Goal: Task Accomplishment & Management: Manage account settings

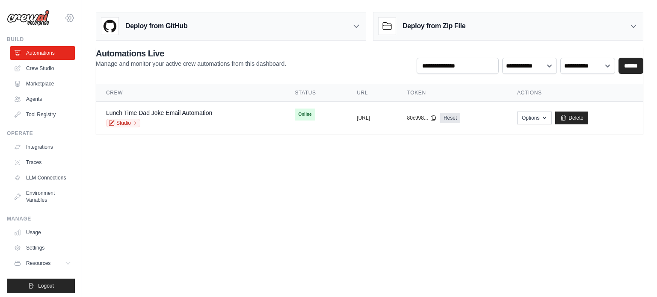
click at [68, 18] on icon at bounding box center [69, 18] width 3 height 3
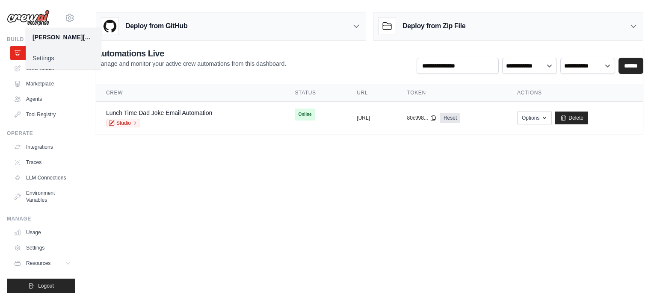
click at [61, 58] on link "Settings" at bounding box center [63, 57] width 75 height 15
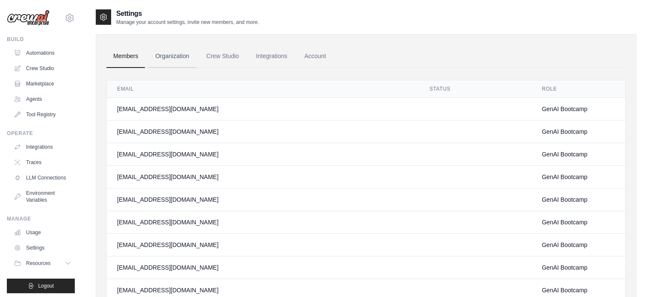
click at [190, 58] on link "Organization" at bounding box center [171, 56] width 47 height 23
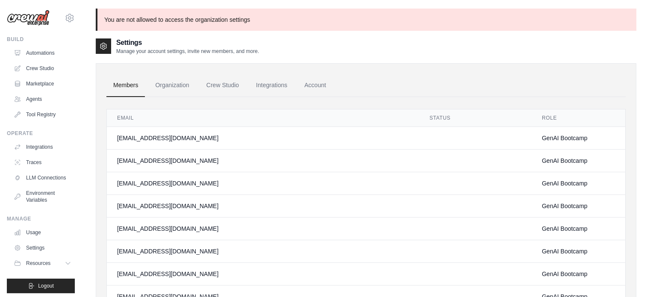
click at [50, 10] on div "leonardo.rigueto@ab-inbev.com Settings" at bounding box center [41, 13] width 68 height 27
click at [65, 16] on icon at bounding box center [70, 18] width 10 height 10
click at [197, 39] on h2 "Settings" at bounding box center [187, 43] width 143 height 10
click at [186, 89] on link "Organization" at bounding box center [171, 85] width 47 height 23
click at [173, 88] on link "Organization" at bounding box center [171, 85] width 47 height 23
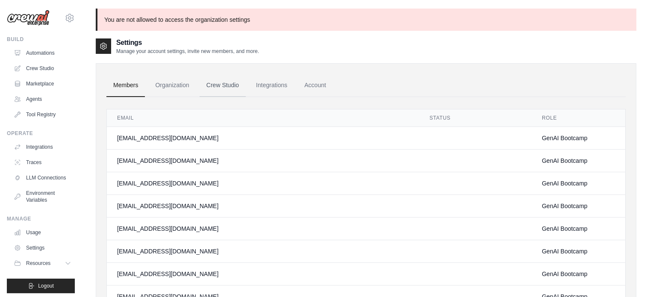
click at [226, 82] on link "Crew Studio" at bounding box center [223, 85] width 46 height 23
click at [53, 49] on link "Automations" at bounding box center [43, 53] width 65 height 14
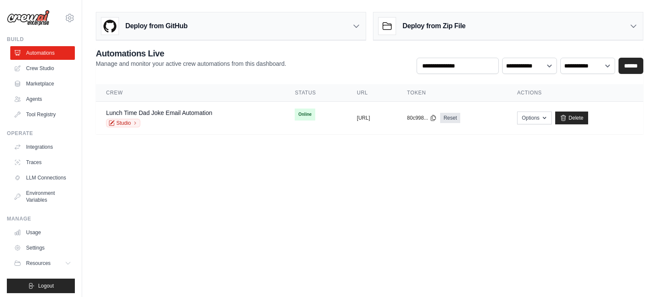
click at [43, 24] on img at bounding box center [28, 18] width 43 height 16
click at [67, 26] on div "leonardo.rigueto@ab-inbev.com Settings" at bounding box center [41, 13] width 68 height 27
click at [65, 21] on icon at bounding box center [70, 18] width 10 height 10
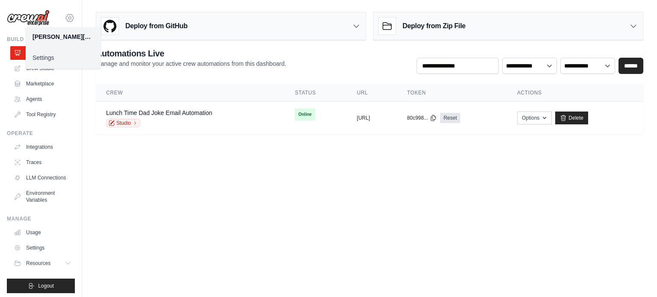
click at [65, 21] on icon at bounding box center [70, 18] width 10 height 10
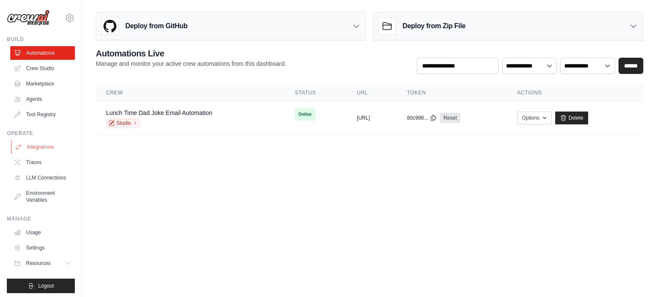
click at [50, 147] on link "Integrations" at bounding box center [43, 147] width 65 height 14
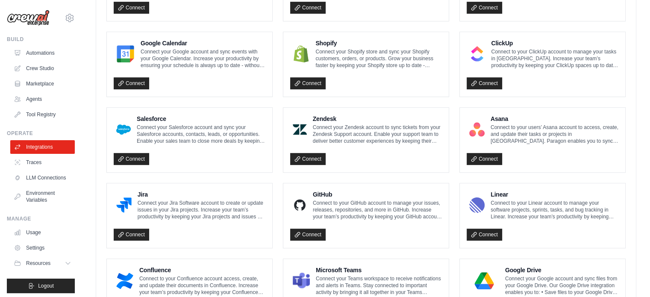
scroll to position [385, 0]
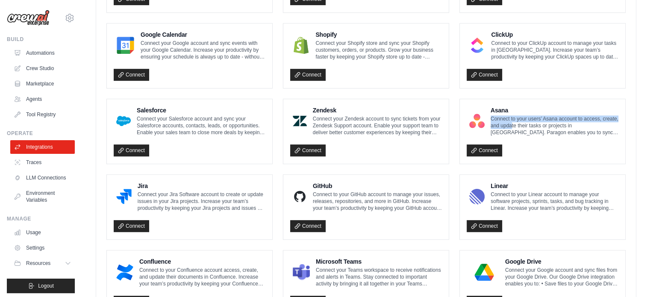
drag, startPoint x: 528, startPoint y: 106, endPoint x: 532, endPoint y: 126, distance: 20.4
click at [531, 125] on div "Asana Connect to your users’ Asana account to access, create, and update their …" at bounding box center [555, 121] width 128 height 30
click at [532, 126] on p "Connect to your users’ Asana account to access, create, and update their tasks …" at bounding box center [555, 125] width 128 height 21
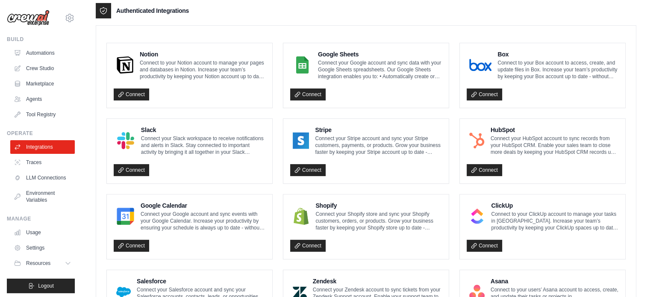
scroll to position [257, 0]
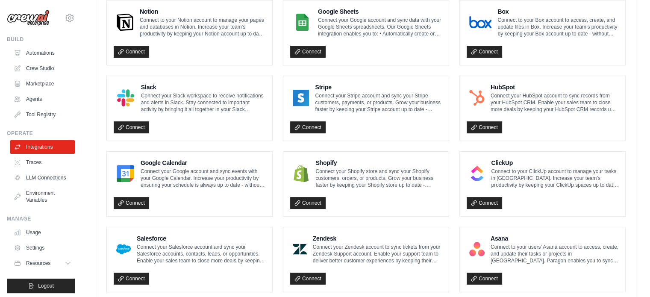
drag, startPoint x: 530, startPoint y: 122, endPoint x: 530, endPoint y: 89, distance: 33.8
click at [530, 89] on div "HubSpot Connect your HubSpot account to sync records from your HubSpot CRM. Ena…" at bounding box center [543, 108] width 152 height 51
click at [530, 89] on h4 "HubSpot" at bounding box center [555, 87] width 128 height 9
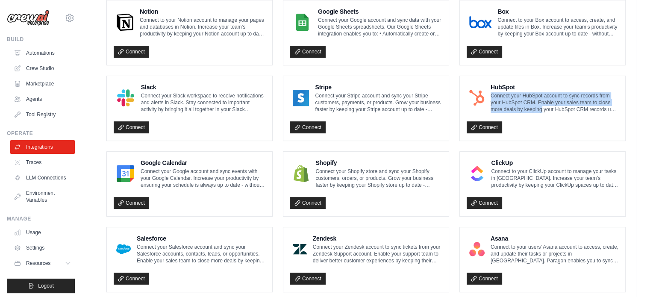
drag, startPoint x: 530, startPoint y: 89, endPoint x: 531, endPoint y: 112, distance: 23.1
click at [531, 109] on div "HubSpot Connect your HubSpot account to sync records from your HubSpot CRM. Ena…" at bounding box center [555, 98] width 128 height 30
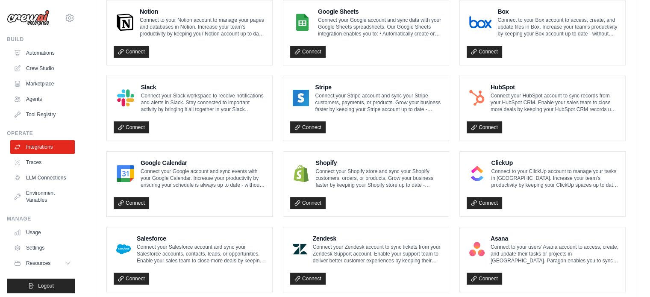
click at [531, 112] on div "HubSpot Connect your HubSpot account to sync records from your HubSpot CRM. Ena…" at bounding box center [543, 108] width 152 height 51
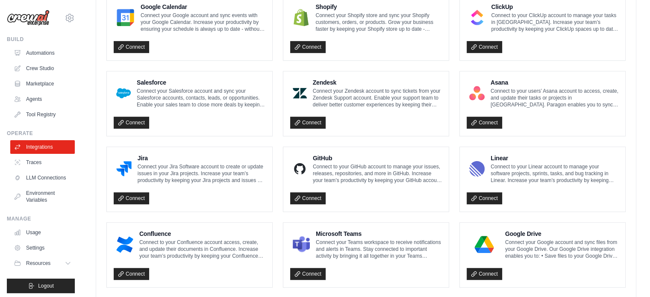
scroll to position [428, 0]
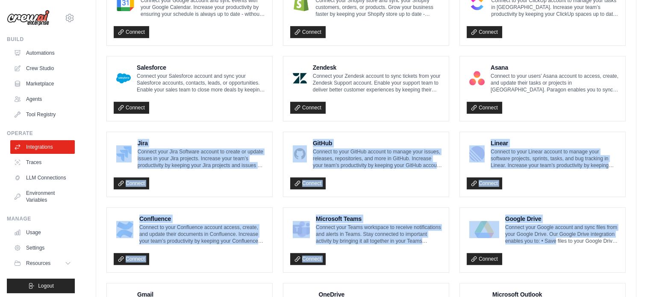
drag, startPoint x: 120, startPoint y: 138, endPoint x: 586, endPoint y: 239, distance: 477.4
click at [586, 239] on ul "Notion Connect to your Notion account to manage your pages and databases in Not…" at bounding box center [366, 89] width 520 height 520
click at [586, 239] on p "Connect your Google account and sync files from your Google Drive. Our Google D…" at bounding box center [561, 234] width 113 height 21
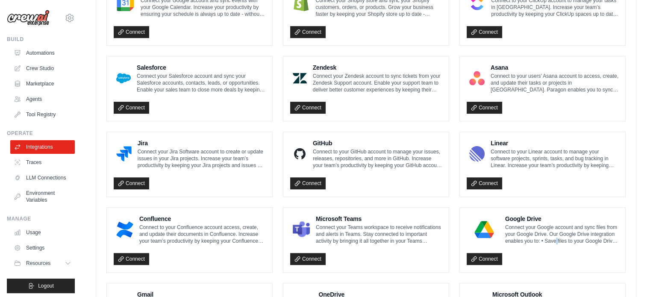
click at [586, 239] on p "Connect your Google account and sync files from your Google Drive. Our Google D…" at bounding box center [561, 234] width 113 height 21
drag, startPoint x: 586, startPoint y: 239, endPoint x: 125, endPoint y: 103, distance: 481.0
click at [125, 104] on ul "Notion Connect to your Notion account to manage your pages and databases in Not…" at bounding box center [366, 89] width 520 height 520
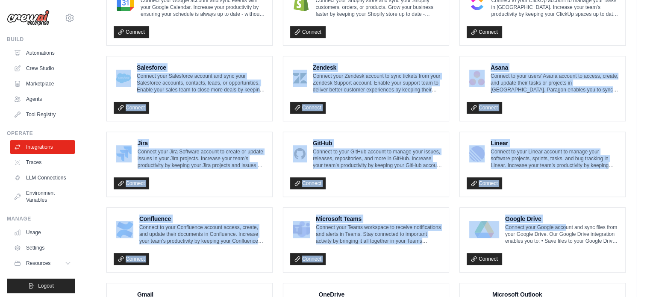
drag, startPoint x: 114, startPoint y: 59, endPoint x: 569, endPoint y: 225, distance: 484.7
click at [569, 224] on ul "Notion Connect to your Notion account to manage your pages and databases in Not…" at bounding box center [366, 89] width 520 height 520
click at [558, 224] on p "Connect your Google account and sync files from your Google Drive. Our Google D…" at bounding box center [561, 234] width 113 height 21
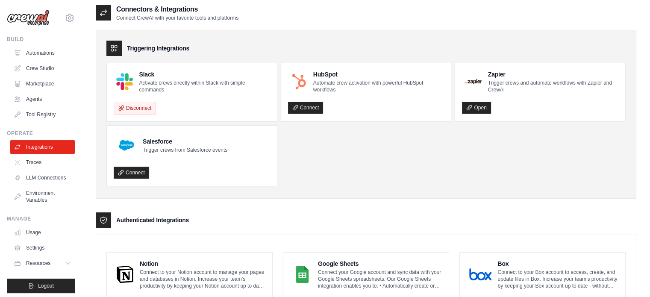
scroll to position [0, 0]
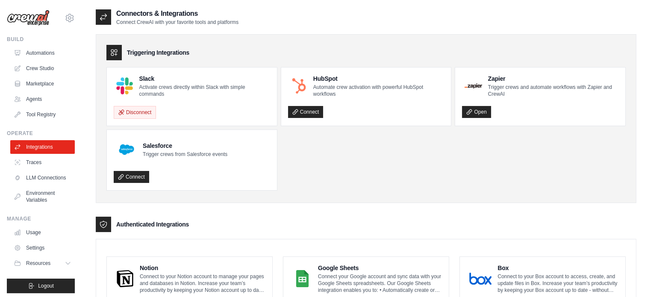
click at [34, 8] on div "leonardo.rigueto@ab-inbev.com Settings" at bounding box center [41, 13] width 68 height 27
click at [34, 27] on div "leonardo.rigueto@ab-inbev.com Settings Build Automations Crew Studio Marketplac…" at bounding box center [41, 148] width 82 height 297
click at [41, 49] on link "Automations" at bounding box center [43, 53] width 65 height 14
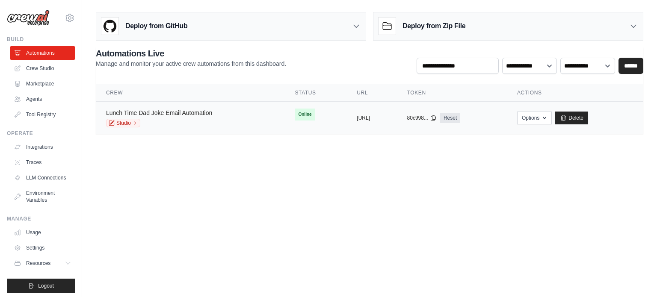
click at [163, 113] on link "Lunch Time Dad Joke Email Automation" at bounding box center [159, 112] width 106 height 7
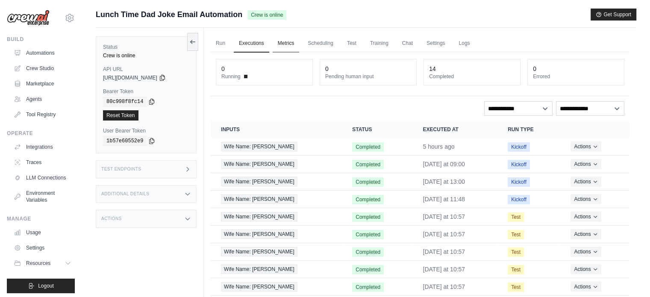
click at [300, 36] on link "Metrics" at bounding box center [286, 44] width 27 height 18
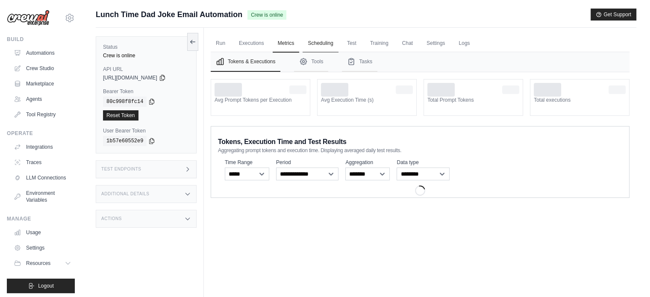
click at [328, 43] on link "Scheduling" at bounding box center [320, 44] width 35 height 18
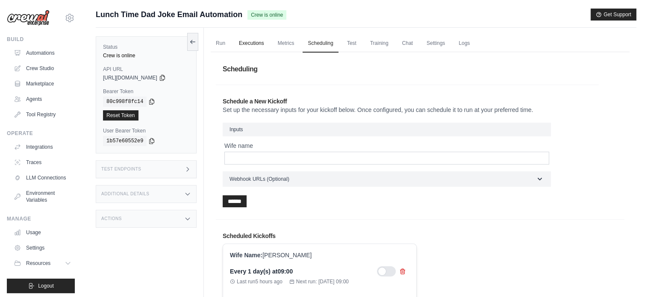
click at [262, 35] on link "Executions" at bounding box center [251, 44] width 35 height 18
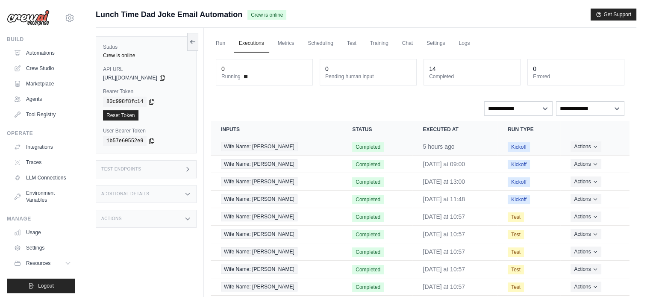
click at [423, 143] on time "5 hours ago" at bounding box center [439, 146] width 32 height 7
click at [584, 146] on button "Actions" at bounding box center [586, 146] width 30 height 10
click at [588, 164] on link "View Details" at bounding box center [592, 162] width 55 height 14
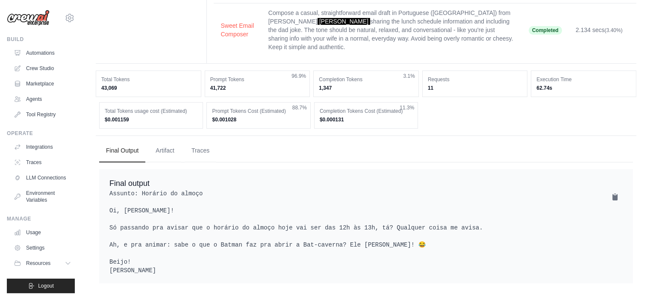
click at [227, 150] on ul "Final Output Artifact Traces" at bounding box center [366, 150] width 534 height 23
click at [204, 169] on div "Final output Assunto: Horário do almoço Oi, Yngrid! Só passando pra avisar que …" at bounding box center [366, 226] width 534 height 114
click at [207, 148] on button "Traces" at bounding box center [201, 150] width 32 height 23
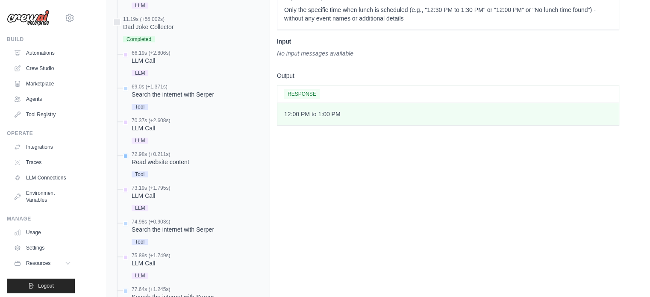
scroll to position [546, 0]
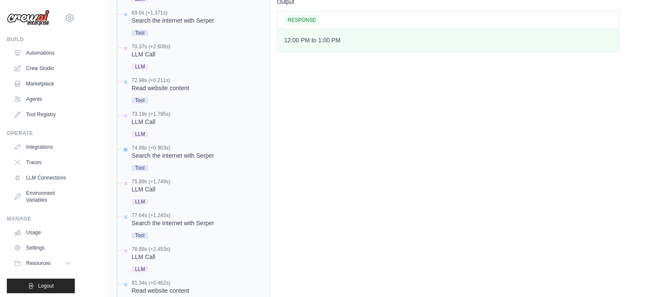
click at [221, 154] on div "74.98s (+0.903s) Search the internet with Serper" at bounding box center [192, 159] width 142 height 29
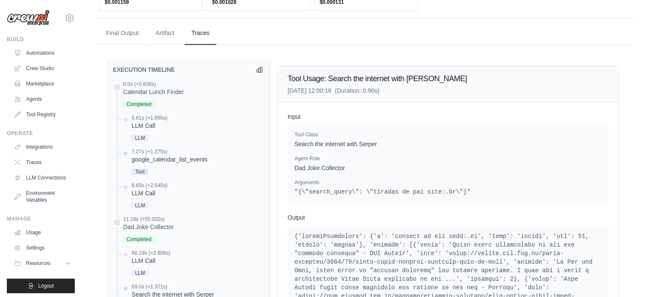
scroll to position [246, 0]
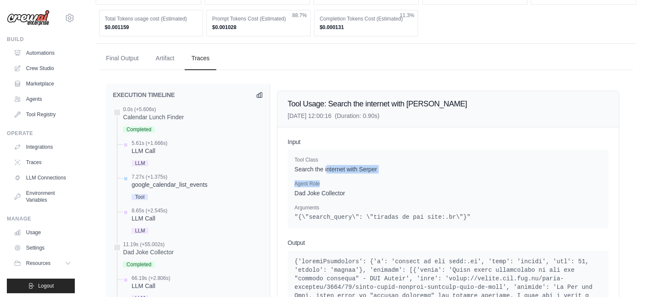
drag, startPoint x: 330, startPoint y: 169, endPoint x: 352, endPoint y: 193, distance: 32.4
click at [352, 193] on div "Tool Class Search the internet with Serper Agent Role Dad Joke Collector Argume…" at bounding box center [448, 189] width 307 height 65
click at [353, 194] on p "Dad Joke Collector" at bounding box center [448, 193] width 307 height 9
drag, startPoint x: 353, startPoint y: 194, endPoint x: 331, endPoint y: 151, distance: 48.2
click at [332, 152] on div "Tool Class Search the internet with Serper Agent Role Dad Joke Collector Argume…" at bounding box center [448, 189] width 321 height 79
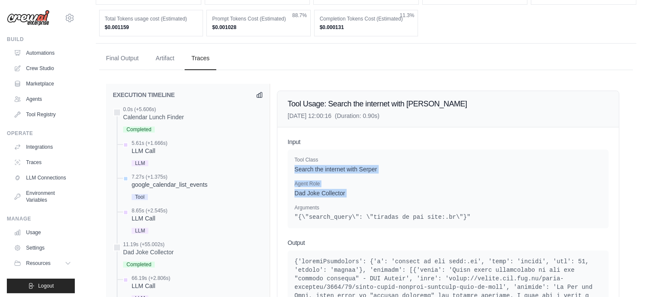
click at [331, 151] on div "Tool Class Search the internet with Serper Agent Role Dad Joke Collector Argume…" at bounding box center [448, 189] width 321 height 79
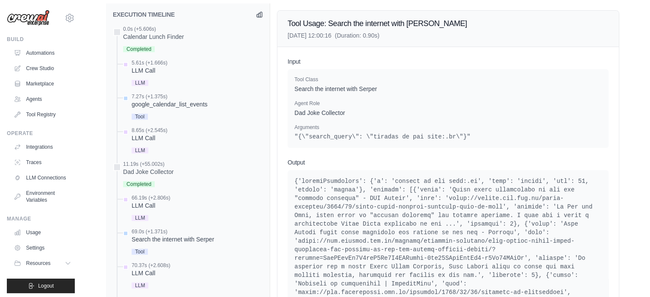
scroll to position [332, 0]
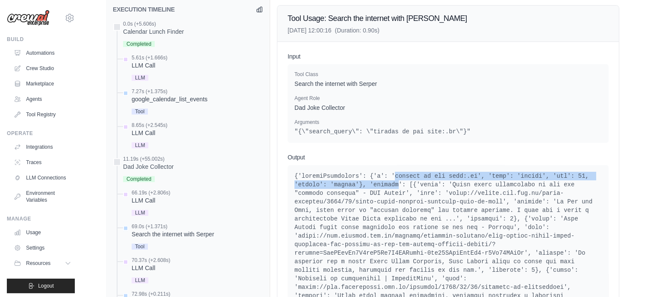
drag, startPoint x: 369, startPoint y: 179, endPoint x: 407, endPoint y: 178, distance: 37.7
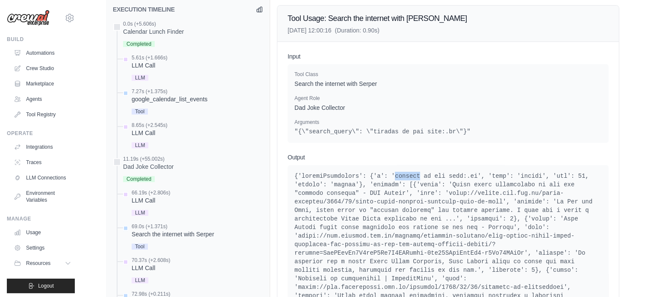
drag, startPoint x: 407, startPoint y: 178, endPoint x: 392, endPoint y: 175, distance: 15.6
drag, startPoint x: 392, startPoint y: 175, endPoint x: 436, endPoint y: 174, distance: 44.1
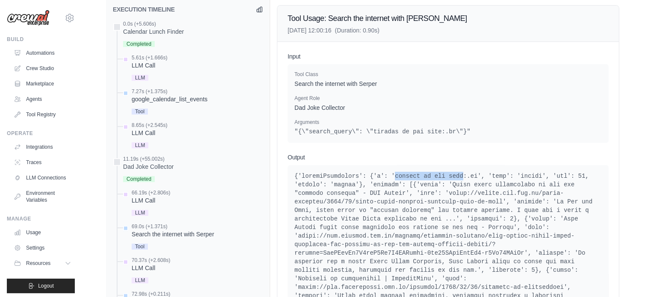
drag, startPoint x: 436, startPoint y: 174, endPoint x: 401, endPoint y: 177, distance: 34.7
drag, startPoint x: 397, startPoint y: 177, endPoint x: 453, endPoint y: 174, distance: 56.1
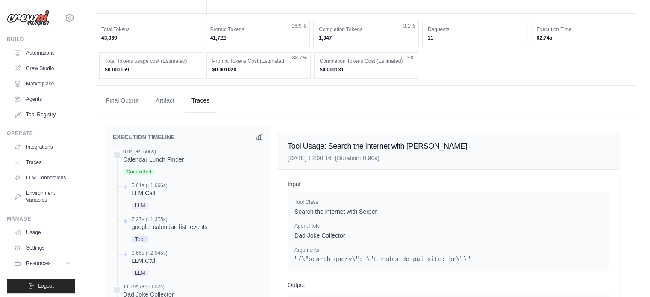
scroll to position [204, 0]
click at [149, 154] on div "0.0s (+5.606s)" at bounding box center [153, 152] width 61 height 7
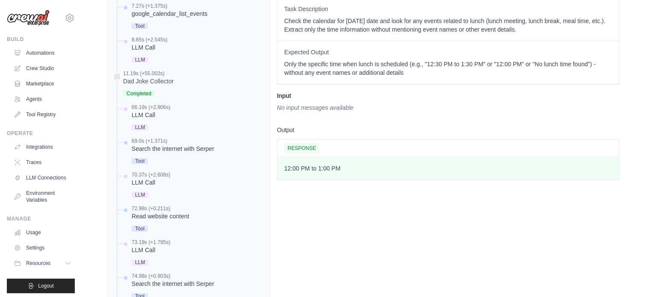
scroll to position [289, 0]
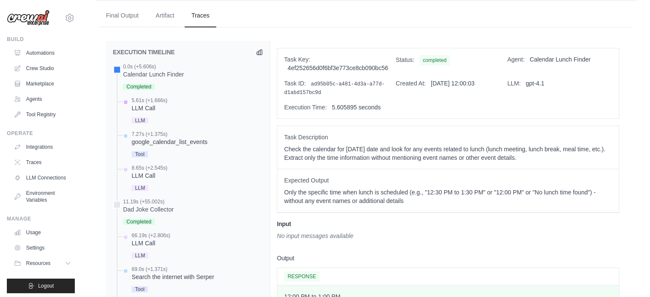
click at [155, 104] on div "LLM Call" at bounding box center [150, 108] width 36 height 9
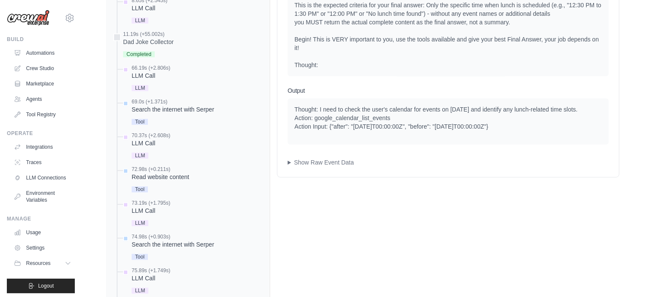
scroll to position [460, 0]
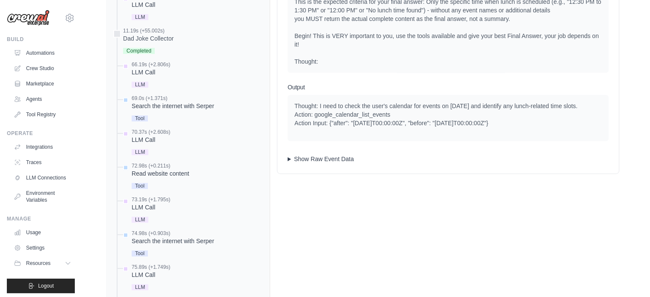
click at [330, 162] on summary "Show Raw Event Data" at bounding box center [448, 159] width 321 height 9
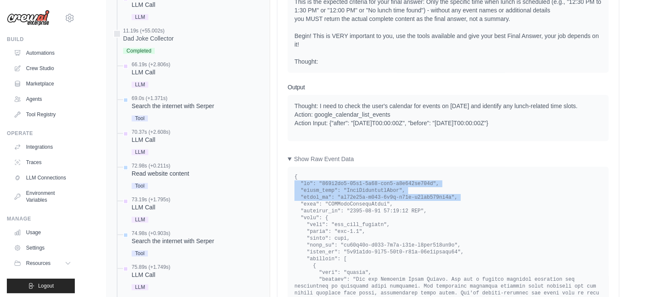
drag, startPoint x: 341, startPoint y: 188, endPoint x: 359, endPoint y: 216, distance: 33.3
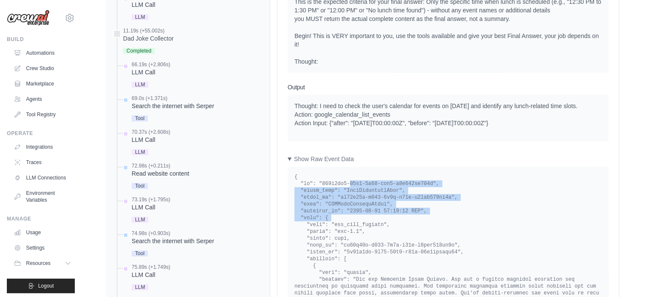
drag, startPoint x: 359, startPoint y: 225, endPoint x: 347, endPoint y: 183, distance: 44.0
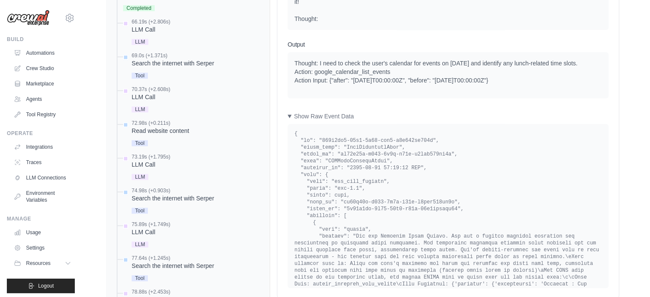
scroll to position [0, 0]
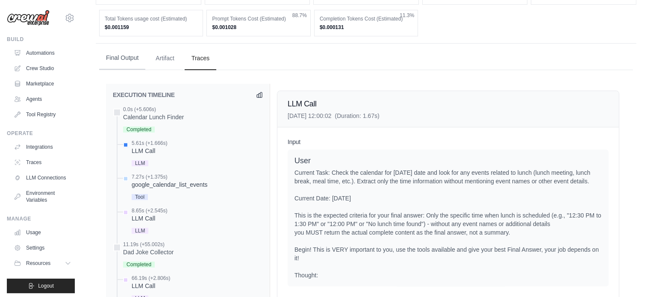
click at [122, 56] on button "Final Output" at bounding box center [122, 58] width 46 height 23
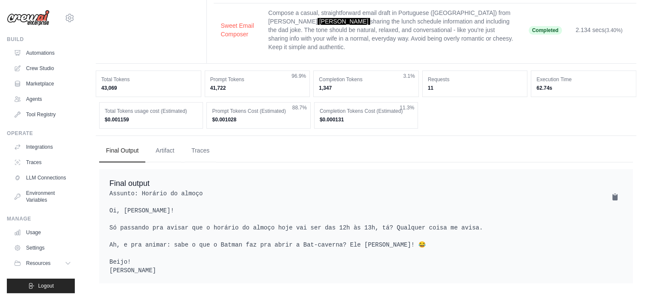
scroll to position [161, 0]
click at [172, 147] on button "Artifact" at bounding box center [165, 150] width 33 height 23
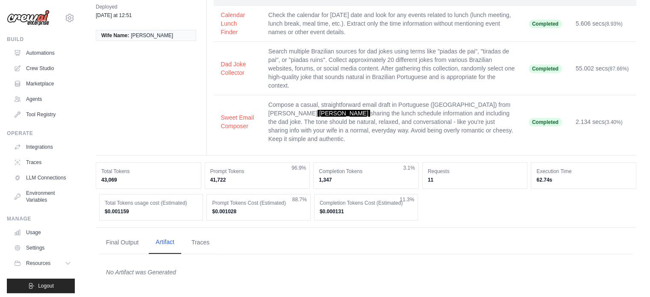
scroll to position [60, 0]
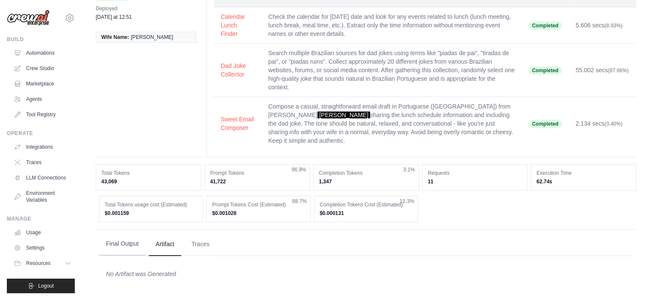
click at [133, 244] on button "Final Output" at bounding box center [122, 244] width 46 height 23
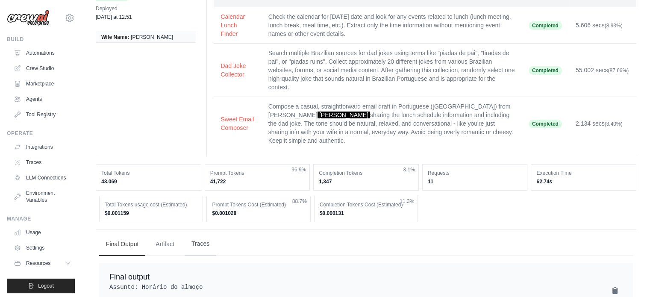
click at [214, 237] on button "Traces" at bounding box center [201, 244] width 32 height 23
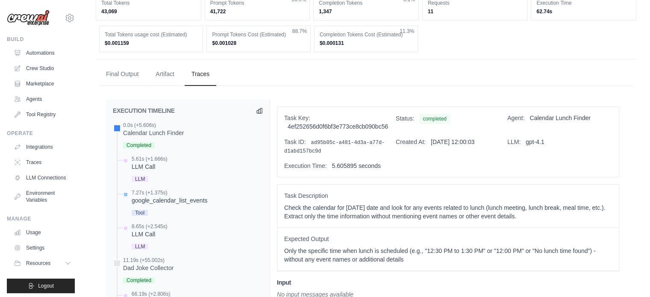
scroll to position [231, 0]
click at [119, 77] on button "Final Output" at bounding box center [122, 73] width 46 height 23
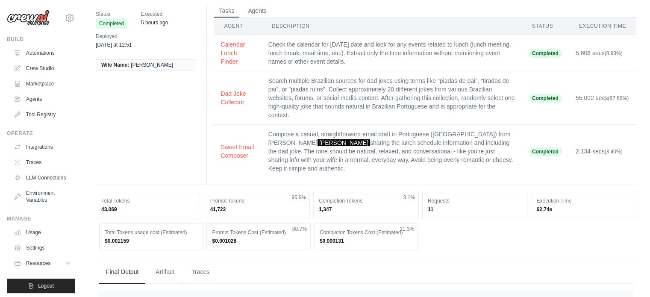
scroll to position [0, 0]
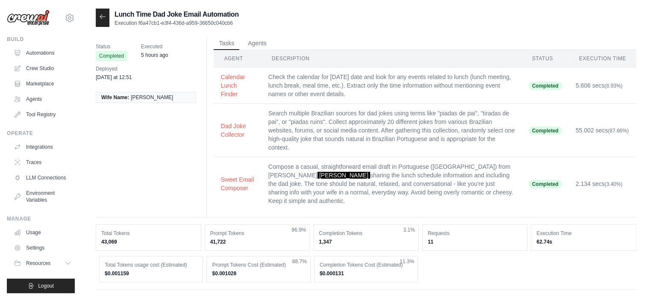
click at [101, 13] on icon at bounding box center [102, 16] width 7 height 7
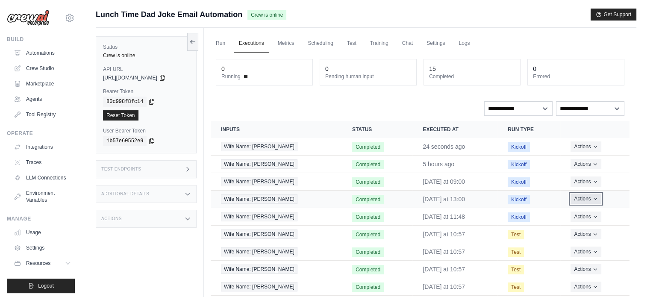
click at [585, 198] on button "Actions" at bounding box center [586, 199] width 30 height 10
click at [585, 214] on link "View Details" at bounding box center [592, 215] width 55 height 14
click at [586, 230] on button "Actions" at bounding box center [586, 234] width 30 height 10
click at [576, 246] on link "View Details" at bounding box center [592, 250] width 55 height 14
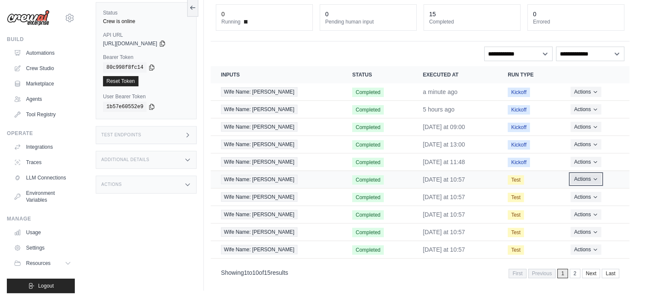
click at [588, 179] on button "Actions" at bounding box center [586, 179] width 30 height 10
click at [590, 191] on link "View Details" at bounding box center [592, 195] width 55 height 14
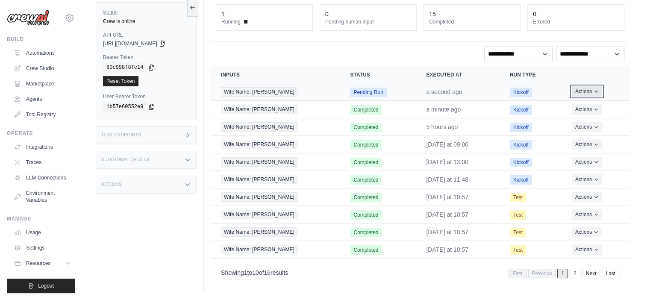
click at [586, 89] on button "Actions" at bounding box center [587, 91] width 30 height 10
click at [577, 104] on link "View Details" at bounding box center [592, 107] width 55 height 14
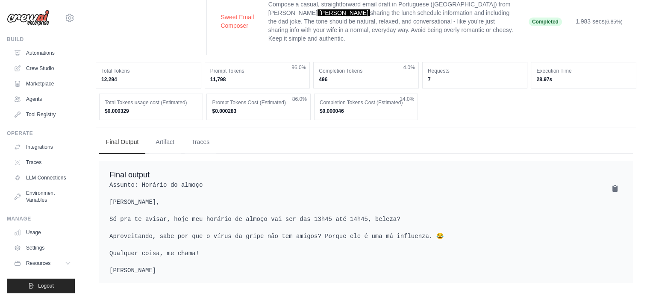
drag, startPoint x: 238, startPoint y: 218, endPoint x: 239, endPoint y: 227, distance: 8.6
click at [239, 227] on pre "Assunto: Horário do almoço Oi Yngrid, Só pra te avisar, hoje meu horário de alm…" at bounding box center [366, 228] width 514 height 94
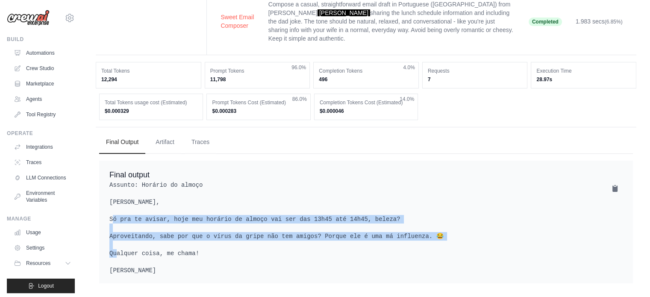
drag, startPoint x: 239, startPoint y: 227, endPoint x: 198, endPoint y: 194, distance: 52.0
click at [199, 195] on pre "Assunto: Horário do almoço Oi Yngrid, Só pra te avisar, hoje meu horário de alm…" at bounding box center [366, 228] width 514 height 94
click at [198, 194] on pre "Assunto: Horário do almoço Oi Yngrid, Só pra te avisar, hoje meu horário de alm…" at bounding box center [366, 228] width 514 height 94
drag, startPoint x: 198, startPoint y: 194, endPoint x: 212, endPoint y: 229, distance: 37.4
click at [212, 229] on pre "Assunto: Horário do almoço Oi Yngrid, Só pra te avisar, hoje meu horário de alm…" at bounding box center [366, 228] width 514 height 94
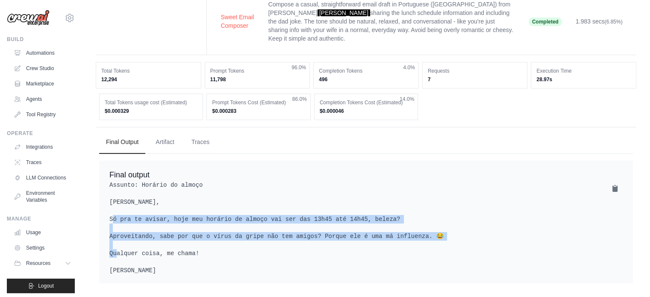
click at [212, 229] on pre "Assunto: Horário do almoço Oi Yngrid, Só pra te avisar, hoje meu horário de alm…" at bounding box center [366, 228] width 514 height 94
drag, startPoint x: 212, startPoint y: 229, endPoint x: 216, endPoint y: 177, distance: 51.9
click at [216, 181] on pre "Assunto: Horário do almoço Oi Yngrid, Só pra te avisar, hoje meu horário de alm…" at bounding box center [366, 228] width 514 height 94
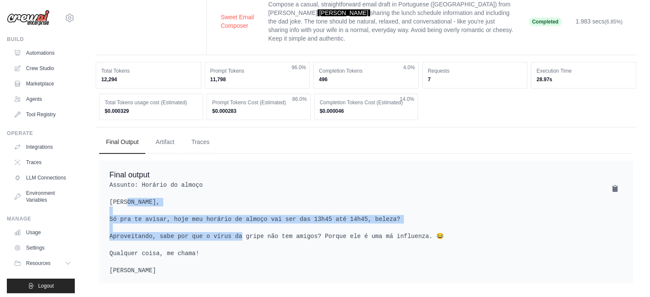
drag, startPoint x: 216, startPoint y: 177, endPoint x: 222, endPoint y: 226, distance: 49.5
click at [222, 226] on pre "Assunto: Horário do almoço Oi Yngrid, Só pra te avisar, hoje meu horário de alm…" at bounding box center [366, 228] width 514 height 94
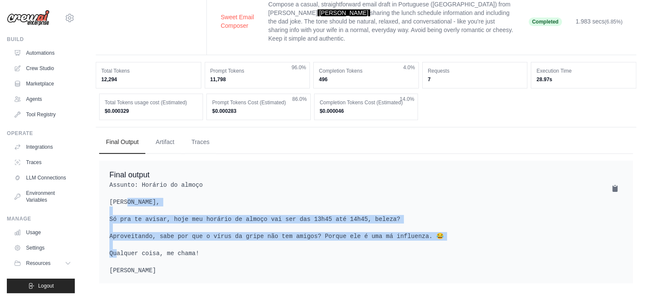
click at [222, 227] on pre "Assunto: Horário do almoço Oi Yngrid, Só pra te avisar, hoje meu horário de alm…" at bounding box center [366, 228] width 514 height 94
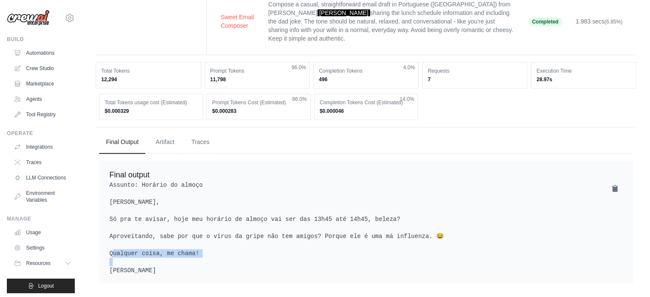
drag, startPoint x: 226, startPoint y: 233, endPoint x: 227, endPoint y: 239, distance: 5.7
click at [227, 239] on pre "Assunto: Horário do almoço Oi Yngrid, Só pra te avisar, hoje meu horário de alm…" at bounding box center [366, 228] width 514 height 94
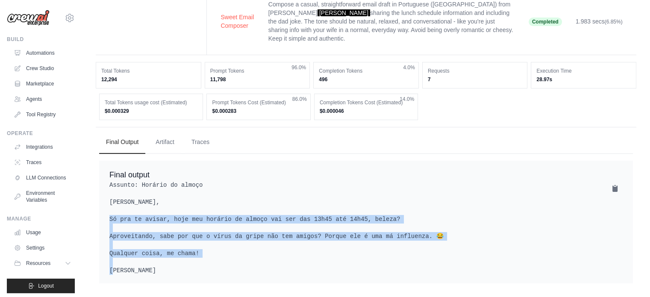
drag, startPoint x: 227, startPoint y: 239, endPoint x: 238, endPoint y: 179, distance: 61.2
click at [238, 181] on pre "Assunto: Horário do almoço Oi Yngrid, Só pra te avisar, hoje meu horário de alm…" at bounding box center [366, 228] width 514 height 94
drag, startPoint x: 238, startPoint y: 179, endPoint x: 238, endPoint y: 237, distance: 58.6
click at [238, 237] on pre "Assunto: Horário do almoço Oi Yngrid, Só pra te avisar, hoje meu horário de alm…" at bounding box center [366, 228] width 514 height 94
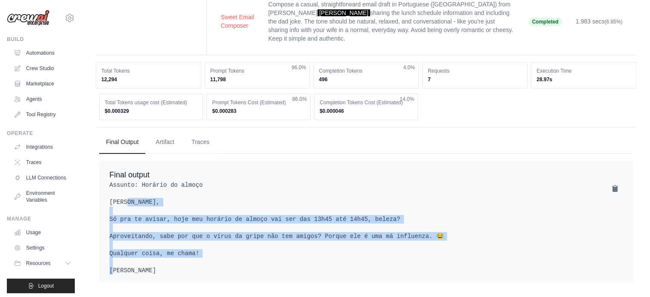
click at [238, 237] on pre "Assunto: Horário do almoço Oi Yngrid, Só pra te avisar, hoje meu horário de alm…" at bounding box center [366, 228] width 514 height 94
drag, startPoint x: 238, startPoint y: 237, endPoint x: 239, endPoint y: 191, distance: 46.2
click at [239, 192] on pre "Assunto: Horário do almoço Oi Yngrid, Só pra te avisar, hoje meu horário de alm…" at bounding box center [366, 228] width 514 height 94
click at [239, 191] on pre "Assunto: Horário do almoço Oi Yngrid, Só pra te avisar, hoje meu horário de alm…" at bounding box center [366, 228] width 514 height 94
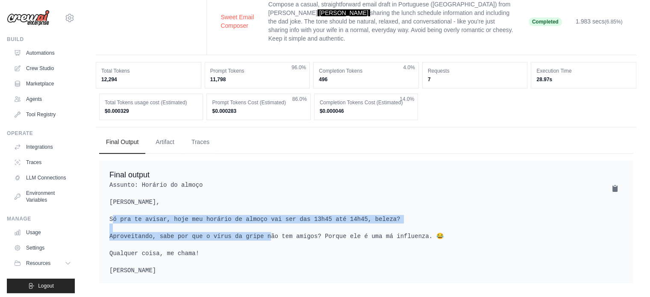
drag, startPoint x: 239, startPoint y: 191, endPoint x: 240, endPoint y: 230, distance: 39.8
click at [240, 227] on pre "Assunto: Horário do almoço Oi Yngrid, Só pra te avisar, hoje meu horário de alm…" at bounding box center [366, 228] width 514 height 94
click at [240, 230] on pre "Assunto: Horário do almoço Oi Yngrid, Só pra te avisar, hoje meu horário de alm…" at bounding box center [366, 228] width 514 height 94
drag, startPoint x: 240, startPoint y: 230, endPoint x: 252, endPoint y: 183, distance: 48.4
click at [251, 184] on pre "Assunto: Horário do almoço Oi Yngrid, Só pra te avisar, hoje meu horário de alm…" at bounding box center [366, 228] width 514 height 94
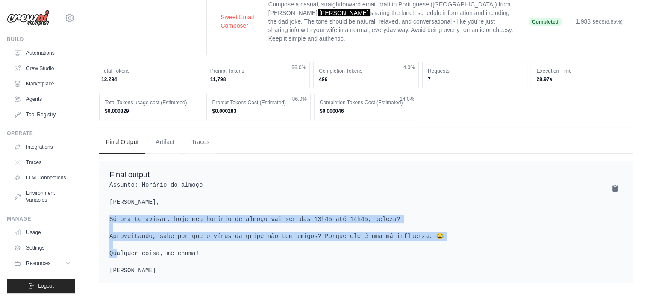
click at [252, 183] on pre "Assunto: Horário do almoço Oi Yngrid, Só pra te avisar, hoje meu horário de alm…" at bounding box center [366, 228] width 514 height 94
drag, startPoint x: 252, startPoint y: 183, endPoint x: 250, endPoint y: 235, distance: 52.2
click at [250, 233] on pre "Assunto: Horário do almoço Oi Yngrid, Só pra te avisar, hoje meu horário de alm…" at bounding box center [366, 228] width 514 height 94
click at [250, 235] on pre "Assunto: Horário do almoço Oi Yngrid, Só pra te avisar, hoje meu horário de alm…" at bounding box center [366, 228] width 514 height 94
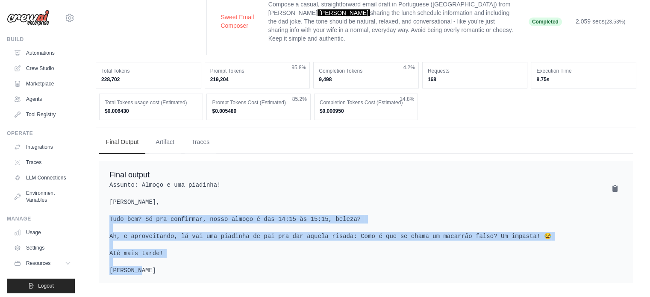
drag, startPoint x: 197, startPoint y: 188, endPoint x: 199, endPoint y: 256, distance: 68.0
click at [199, 256] on pre "Assunto: Almoço e uma piadinha! [PERSON_NAME], Tudo bem? Só pra confirmar, noss…" at bounding box center [366, 228] width 514 height 94
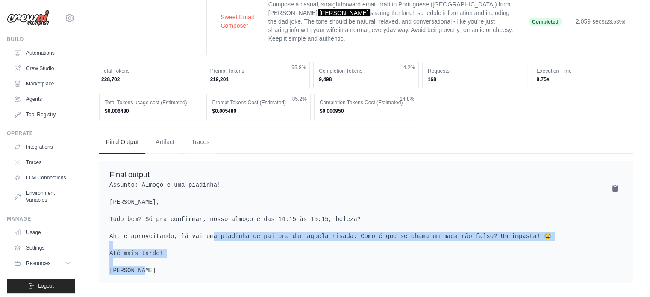
drag, startPoint x: 199, startPoint y: 256, endPoint x: 203, endPoint y: 195, distance: 61.3
click at [202, 202] on pre "Assunto: Almoço e uma piadinha! [PERSON_NAME], Tudo bem? Só pra confirmar, noss…" at bounding box center [366, 228] width 514 height 94
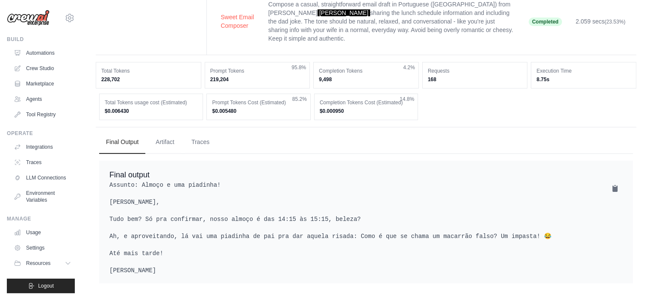
click at [203, 195] on pre "Assunto: Almoço e uma piadinha! [PERSON_NAME], Tudo bem? Só pra confirmar, noss…" at bounding box center [366, 228] width 514 height 94
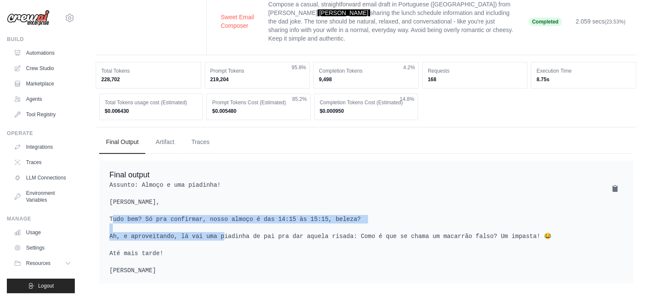
drag, startPoint x: 203, startPoint y: 195, endPoint x: 203, endPoint y: 228, distance: 33.4
click at [203, 228] on pre "Assunto: Almoço e uma piadinha! [PERSON_NAME], Tudo bem? Só pra confirmar, noss…" at bounding box center [366, 228] width 514 height 94
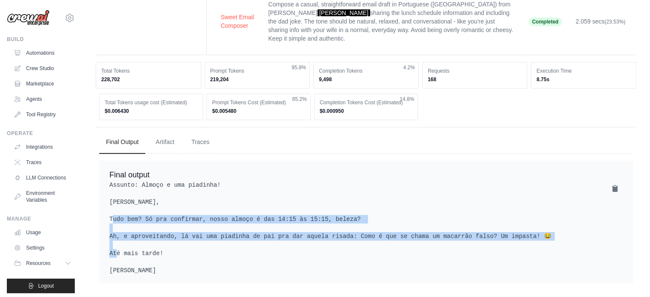
click at [203, 228] on pre "Assunto: Almoço e uma piadinha! [PERSON_NAME], Tudo bem? Só pra confirmar, noss…" at bounding box center [366, 228] width 514 height 94
drag, startPoint x: 203, startPoint y: 228, endPoint x: 202, endPoint y: 186, distance: 41.5
click at [202, 188] on pre "Assunto: Almoço e uma piadinha! [PERSON_NAME], Tudo bem? Só pra confirmar, noss…" at bounding box center [366, 228] width 514 height 94
click at [202, 185] on pre "Assunto: Almoço e uma piadinha! [PERSON_NAME], Tudo bem? Só pra confirmar, noss…" at bounding box center [366, 228] width 514 height 94
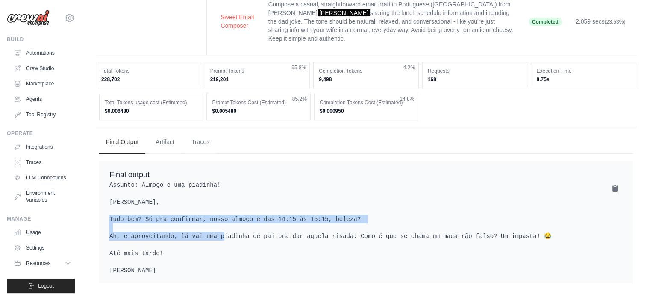
drag, startPoint x: 202, startPoint y: 185, endPoint x: 202, endPoint y: 227, distance: 41.9
click at [202, 227] on pre "Assunto: Almoço e uma piadinha! [PERSON_NAME], Tudo bem? Só pra confirmar, noss…" at bounding box center [366, 228] width 514 height 94
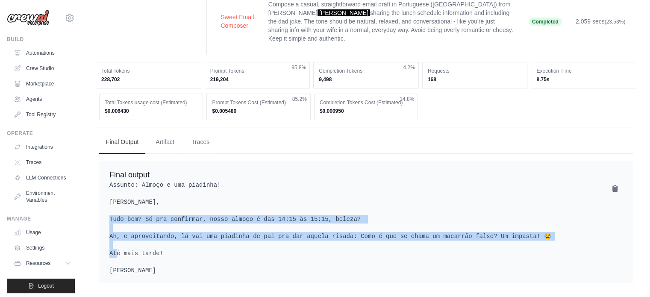
click at [202, 227] on pre "Assunto: Almoço e uma piadinha! [PERSON_NAME], Tudo bem? Só pra confirmar, noss…" at bounding box center [366, 228] width 514 height 94
drag, startPoint x: 202, startPoint y: 227, endPoint x: 203, endPoint y: 194, distance: 32.9
click at [203, 194] on pre "Assunto: Almoço e uma piadinha! [PERSON_NAME], Tudo bem? Só pra confirmar, noss…" at bounding box center [366, 228] width 514 height 94
click at [203, 190] on pre "Assunto: Almoço e uma piadinha! [PERSON_NAME], Tudo bem? Só pra confirmar, noss…" at bounding box center [366, 228] width 514 height 94
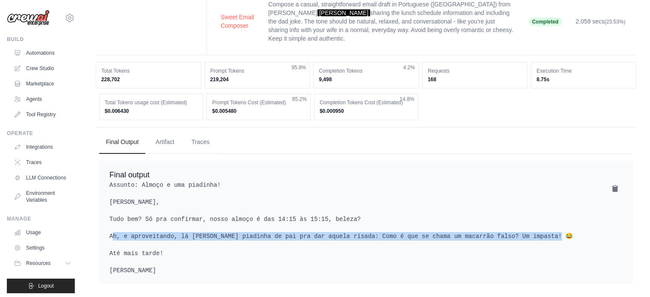
drag, startPoint x: 291, startPoint y: 207, endPoint x: 293, endPoint y: 233, distance: 26.2
click at [293, 233] on pre "Assunto: Almoço e uma piadinha! [PERSON_NAME], Tudo bem? Só pra confirmar, noss…" at bounding box center [366, 228] width 514 height 94
click at [293, 233] on pre "Assunto: Almoço e uma piadinha! Oi Yngrid, Tudo bem? Só pra confirmar, nosso al…" at bounding box center [366, 228] width 514 height 94
drag, startPoint x: 293, startPoint y: 233, endPoint x: 294, endPoint y: 203, distance: 30.8
click at [294, 205] on pre "Assunto: Almoço e uma piadinha! Oi Yngrid, Tudo bem? Só pra confirmar, nosso al…" at bounding box center [366, 228] width 514 height 94
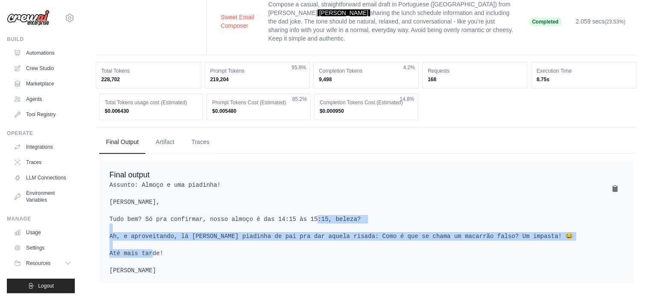
click at [294, 203] on pre "Assunto: Almoço e uma piadinha! Oi Yngrid, Tudo bem? Só pra confirmar, nosso al…" at bounding box center [366, 228] width 514 height 94
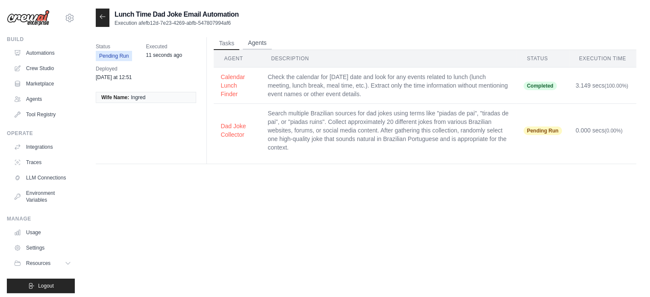
click at [257, 43] on button "Agents" at bounding box center [257, 43] width 29 height 13
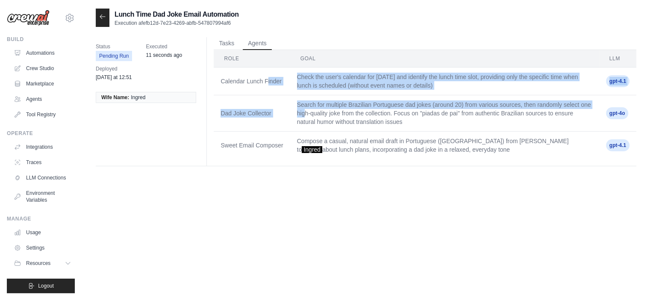
drag, startPoint x: 269, startPoint y: 80, endPoint x: 342, endPoint y: 114, distance: 80.0
click at [342, 114] on tbody "Calendar Lunch Finder Check the user's calendar for [DATE] and identify the lun…" at bounding box center [425, 114] width 423 height 92
click at [342, 114] on td "Search for multiple Brazilian Portuguese dad jokes (around 20) from various sou…" at bounding box center [444, 113] width 309 height 36
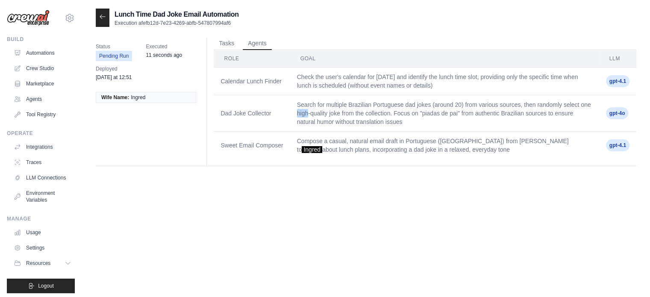
click at [342, 114] on td "Search for multiple Brazilian Portuguese dad jokes (around 20) from various sou…" at bounding box center [444, 113] width 309 height 36
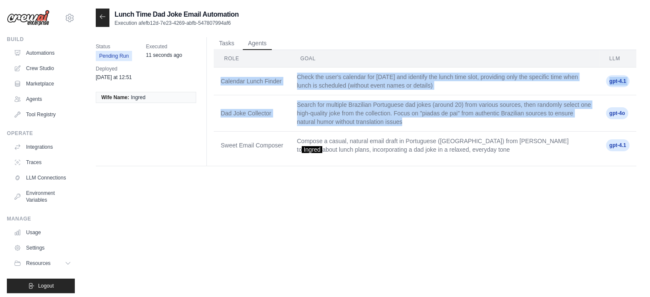
drag, startPoint x: 342, startPoint y: 114, endPoint x: 257, endPoint y: 71, distance: 95.2
click at [257, 71] on tbody "Calendar Lunch Finder Check the user's calendar for [DATE] and identify the lun…" at bounding box center [425, 114] width 423 height 92
click at [255, 71] on td "Calendar Lunch Finder" at bounding box center [252, 82] width 76 height 28
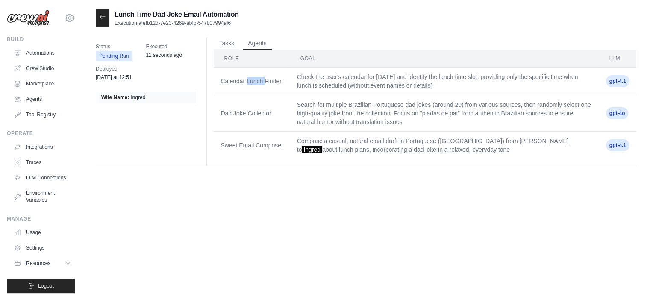
click at [255, 71] on td "Calendar Lunch Finder" at bounding box center [252, 82] width 76 height 28
drag, startPoint x: 255, startPoint y: 71, endPoint x: 311, endPoint y: 103, distance: 64.0
click at [303, 100] on tbody "Calendar Lunch Finder Check the user's calendar for today and identify the lunc…" at bounding box center [425, 114] width 423 height 92
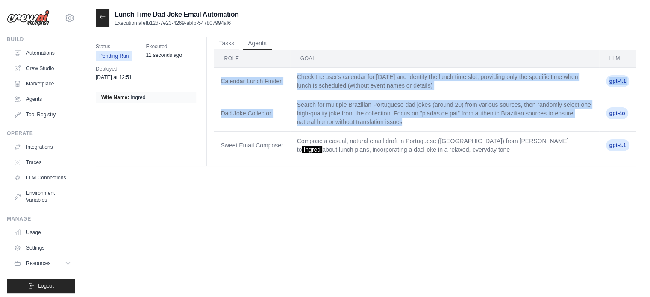
click at [311, 103] on td "Search for multiple Brazilian Portuguese dad jokes (around 20) from various sou…" at bounding box center [444, 113] width 309 height 36
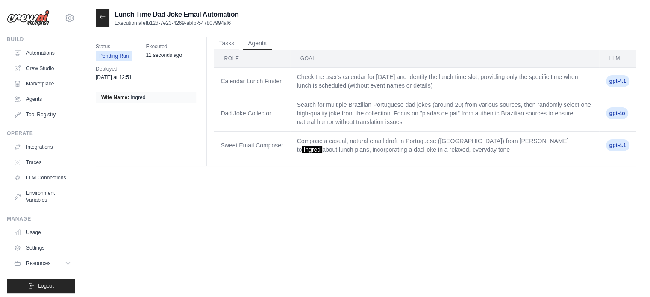
click at [322, 146] on span "Ingred" at bounding box center [312, 149] width 21 height 7
drag, startPoint x: 517, startPoint y: 138, endPoint x: 527, endPoint y: 151, distance: 16.4
click at [527, 151] on td "Compose a casual, natural email draft in Portuguese (Brazil) from Daniel to Ing…" at bounding box center [444, 146] width 309 height 28
drag, startPoint x: 527, startPoint y: 151, endPoint x: 304, endPoint y: 137, distance: 224.1
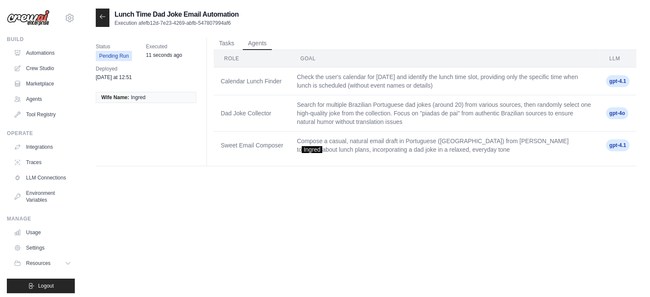
click at [304, 137] on td "Compose a casual, natural email draft in Portuguese (Brazil) from Daniel to Ing…" at bounding box center [444, 146] width 309 height 28
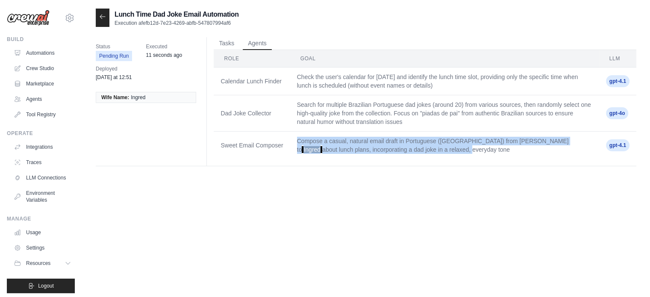
drag, startPoint x: 304, startPoint y: 137, endPoint x: 408, endPoint y: 150, distance: 105.6
click at [408, 150] on td "Compose a casual, natural email draft in Portuguese (Brazil) from Daniel to Ing…" at bounding box center [444, 146] width 309 height 28
click at [409, 150] on td "Compose a casual, natural email draft in Portuguese (Brazil) from Daniel to Ing…" at bounding box center [444, 146] width 309 height 28
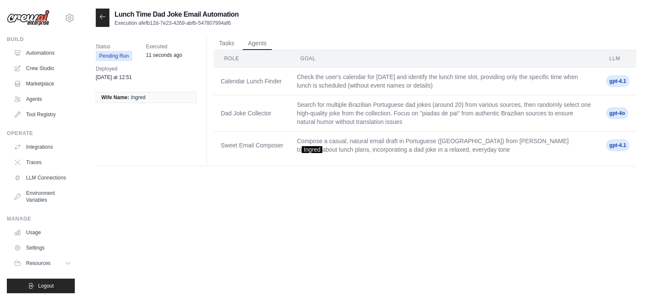
click at [413, 124] on td "Search for multiple Brazilian Portuguese dad jokes (around 20) from various sou…" at bounding box center [444, 113] width 309 height 36
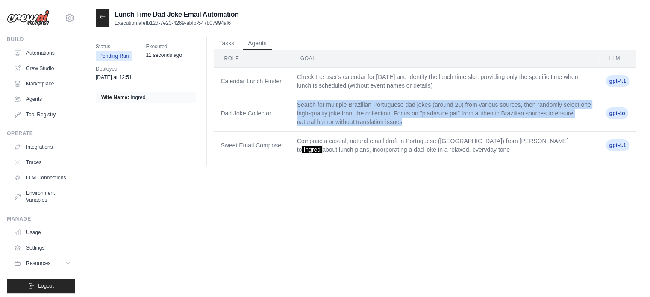
drag, startPoint x: 413, startPoint y: 124, endPoint x: 349, endPoint y: 107, distance: 66.0
click at [351, 107] on td "Search for multiple Brazilian Portuguese dad jokes (around 20) from various sou…" at bounding box center [444, 113] width 309 height 36
click at [346, 108] on td "Search for multiple Brazilian Portuguese dad jokes (around 20) from various sou…" at bounding box center [444, 113] width 309 height 36
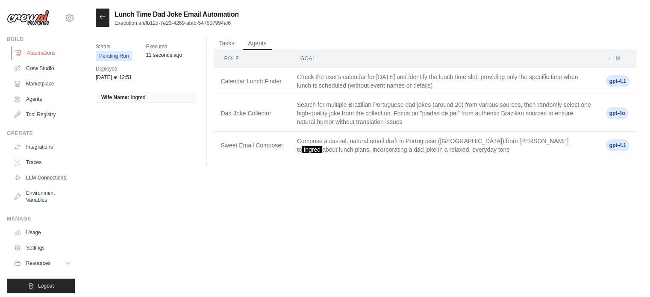
click at [31, 53] on link "Automations" at bounding box center [43, 53] width 65 height 14
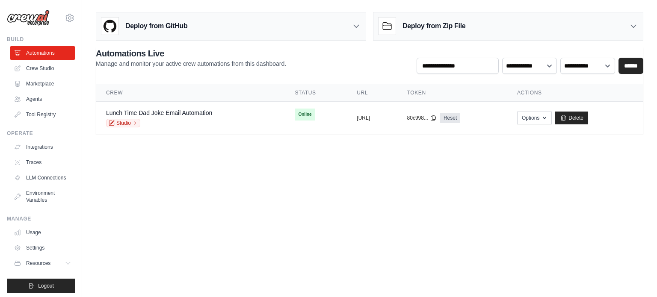
click at [284, 25] on div "Deploy from GitHub" at bounding box center [230, 26] width 269 height 28
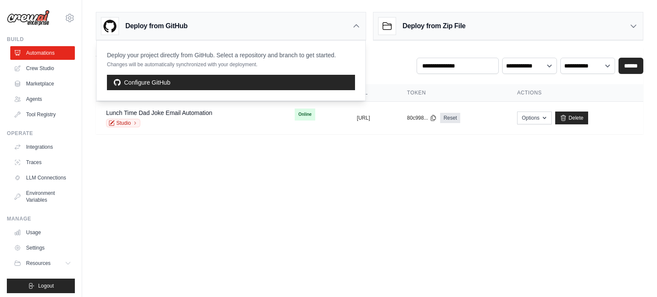
click at [262, 64] on p "Changes will be automatically synchronized with your deployment." at bounding box center [221, 64] width 229 height 7
drag, startPoint x: 262, startPoint y: 64, endPoint x: 272, endPoint y: 59, distance: 10.9
click at [263, 64] on p "Changes will be automatically synchronized with your deployment." at bounding box center [221, 64] width 229 height 7
click at [282, 53] on p "Deploy your project directly from GitHub. Select a repository and branch to get…" at bounding box center [221, 55] width 229 height 9
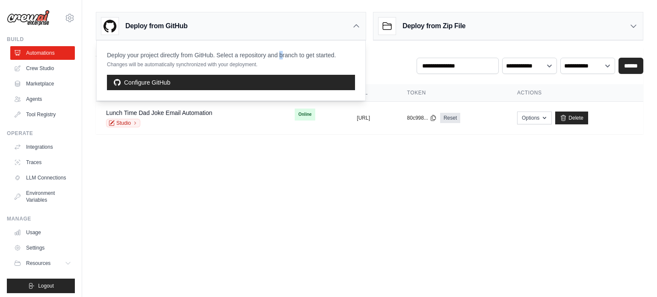
click at [282, 53] on p "Deploy your project directly from GitHub. Select a repository and branch to get…" at bounding box center [221, 55] width 229 height 9
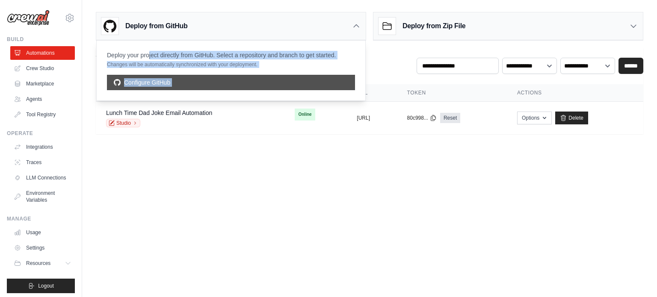
drag, startPoint x: 282, startPoint y: 53, endPoint x: 277, endPoint y: 74, distance: 21.6
click at [277, 74] on div "Deploy your project directly from GitHub. Select a repository and branch to get…" at bounding box center [231, 71] width 269 height 60
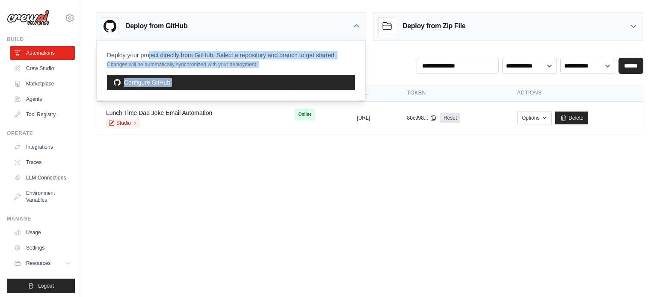
click at [287, 59] on p "Deploy your project directly from GitHub. Select a repository and branch to get…" at bounding box center [221, 55] width 229 height 9
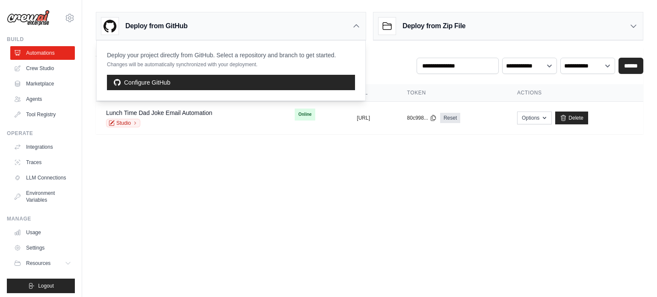
click at [431, 23] on h3 "Deploy from Zip File" at bounding box center [433, 26] width 63 height 10
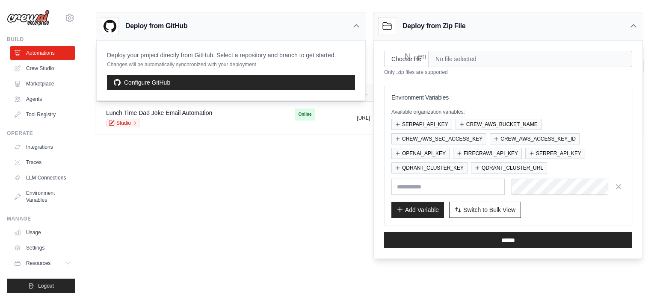
click at [431, 23] on h3 "Deploy from Zip File" at bounding box center [433, 26] width 63 height 10
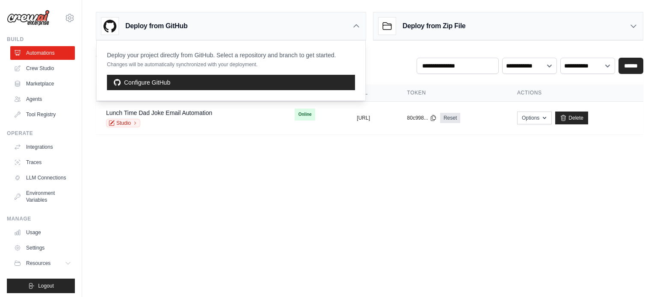
click at [317, 28] on div "Deploy from GitHub" at bounding box center [230, 26] width 269 height 28
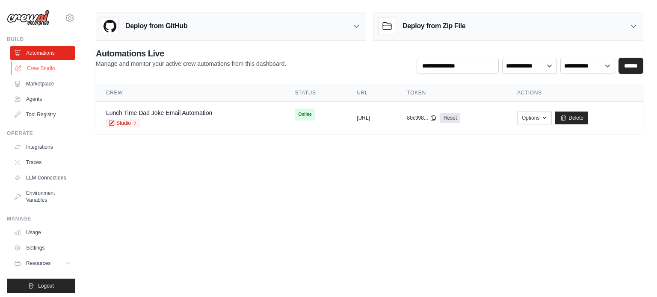
click at [56, 70] on link "Crew Studio" at bounding box center [43, 69] width 65 height 14
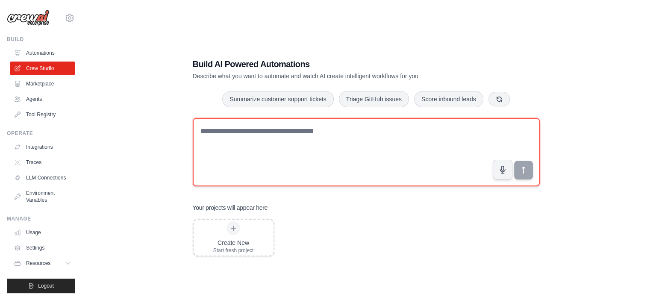
click at [316, 124] on textarea at bounding box center [366, 152] width 347 height 68
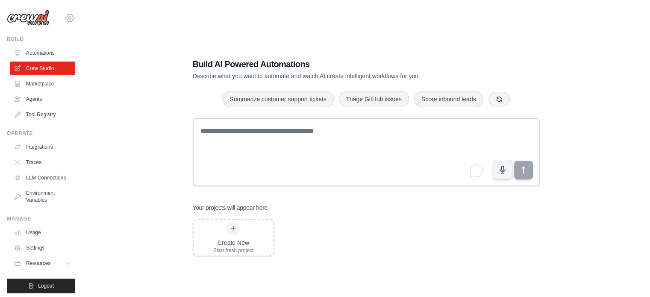
click at [65, 16] on icon at bounding box center [70, 18] width 10 height 10
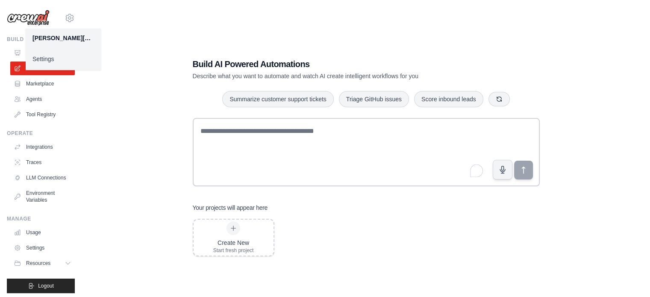
click at [67, 59] on link "Settings" at bounding box center [63, 58] width 75 height 15
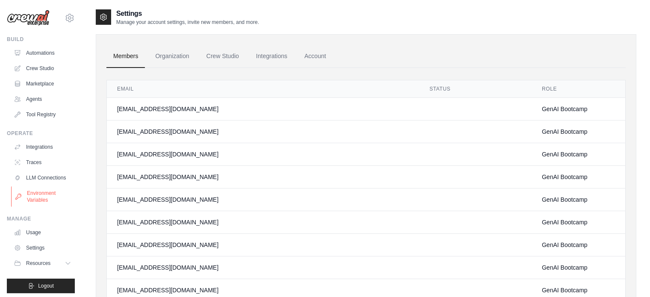
click at [44, 206] on link "Environment Variables" at bounding box center [43, 196] width 65 height 21
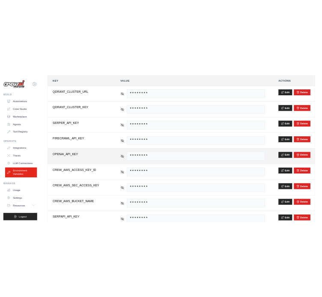
scroll to position [176, 0]
